Goal: Communication & Community: Participate in discussion

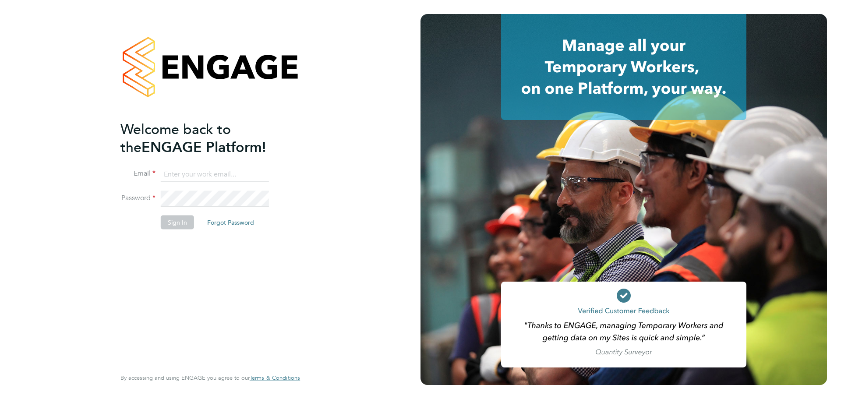
type input "jasmine@xede.co.uk"
drag, startPoint x: 167, startPoint y: 226, endPoint x: 170, endPoint y: 222, distance: 5.0
click at [167, 226] on button "Sign In" at bounding box center [177, 222] width 33 height 14
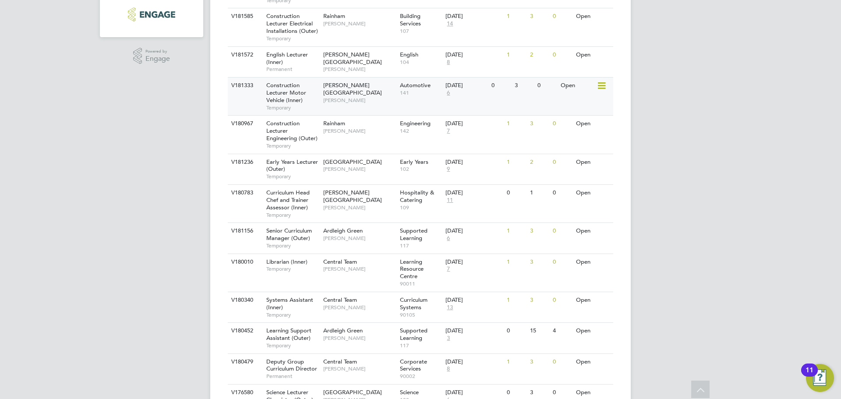
scroll to position [263, 0]
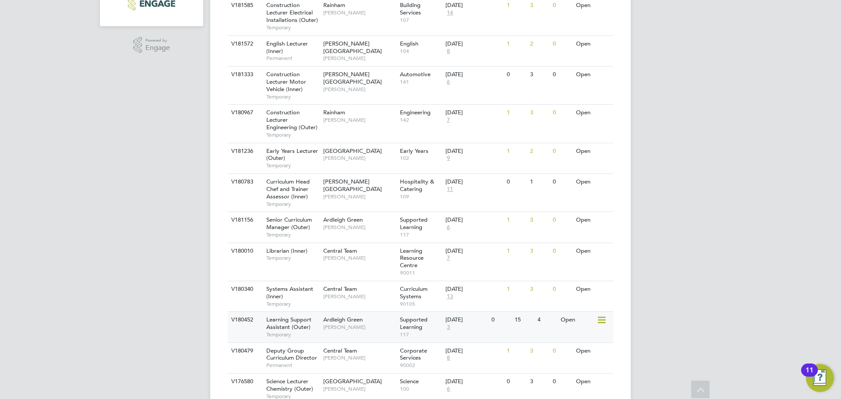
click at [329, 331] on div "Ardleigh Green [PERSON_NAME]" at bounding box center [359, 323] width 77 height 23
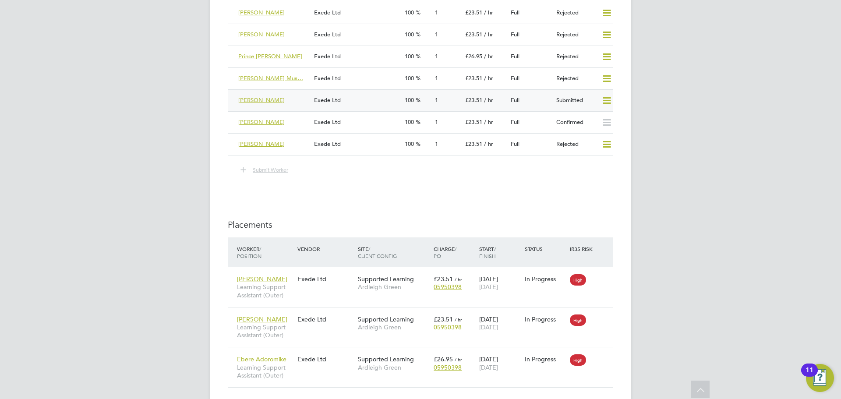
click at [300, 105] on div "Sarah Wanijuru" at bounding box center [273, 100] width 76 height 14
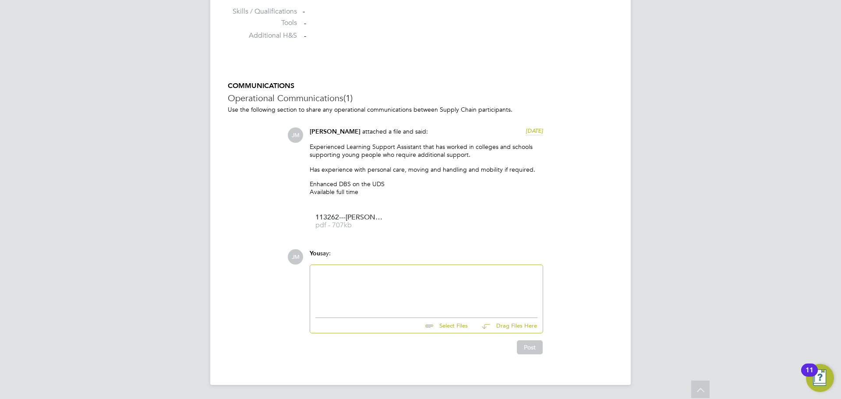
click at [374, 274] on div at bounding box center [426, 289] width 222 height 38
click at [481, 276] on div "Hi Karen, was there any updates in regards, to LSA. Did you" at bounding box center [426, 289] width 222 height 38
click at [436, 276] on div "Hi Karen, was there any updates in regards, to LSA. Did you" at bounding box center [426, 289] width 222 height 38
drag, startPoint x: 484, startPoint y: 271, endPoint x: 441, endPoint y: 272, distance: 42.5
click at [441, 272] on div "Hi Karen, was there any updates in regards to LSA. Did you" at bounding box center [426, 289] width 222 height 38
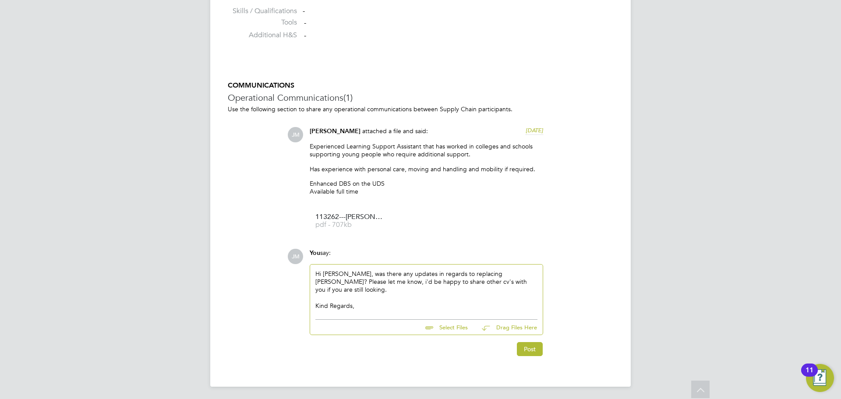
click at [316, 282] on div "Hi Karen, was there any updates in regards to replacing Eric? Please let me kno…" at bounding box center [426, 290] width 222 height 40
click at [526, 344] on button "Post" at bounding box center [530, 349] width 26 height 14
